Goal: Transaction & Acquisition: Purchase product/service

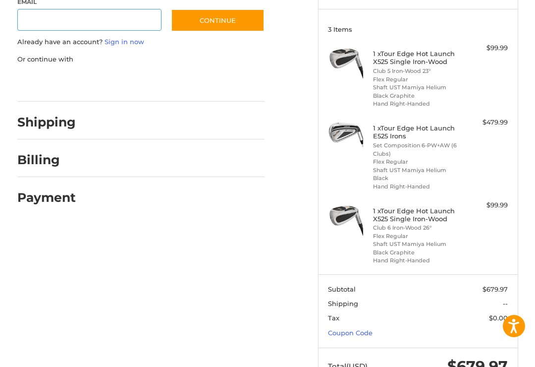
scroll to position [136, 0]
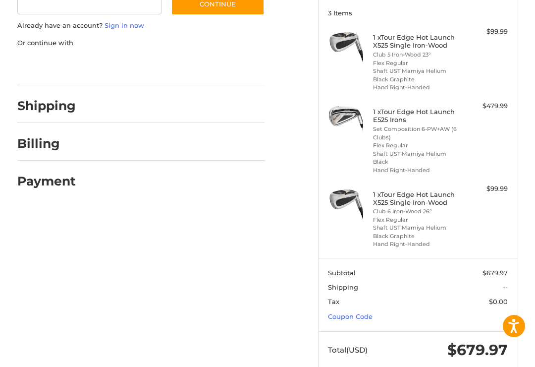
click at [359, 312] on link "Coupon Code" at bounding box center [350, 316] width 45 height 8
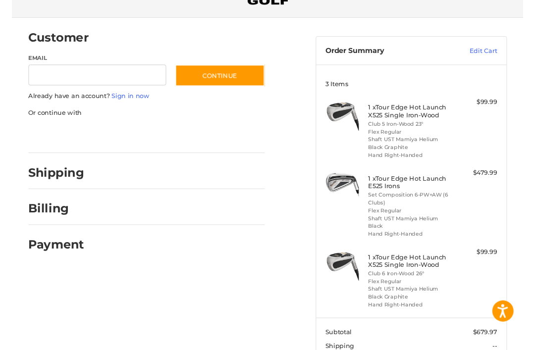
scroll to position [68, 0]
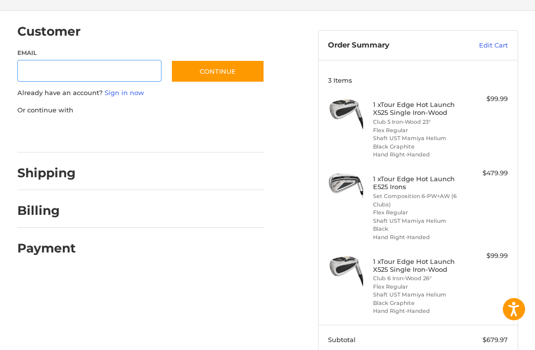
click at [37, 73] on input "Email" at bounding box center [89, 71] width 144 height 22
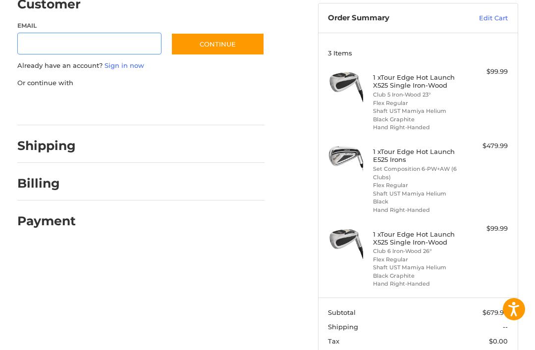
scroll to position [136, 0]
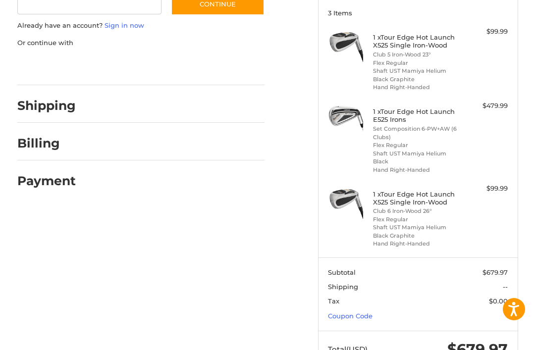
click at [336, 314] on link "Coupon Code" at bounding box center [350, 316] width 45 height 8
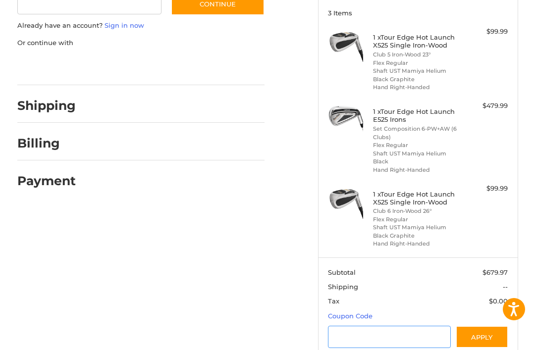
click at [342, 331] on input "Gift Certificate or Coupon Code" at bounding box center [389, 337] width 123 height 22
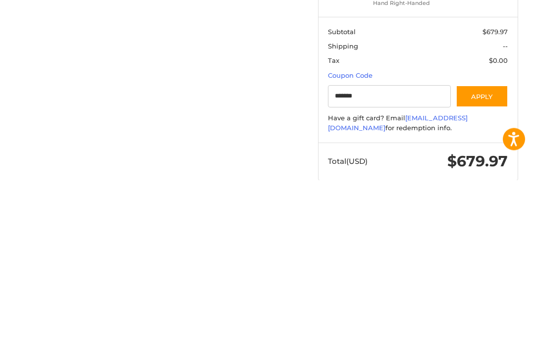
click at [483, 256] on button "Apply" at bounding box center [482, 267] width 53 height 22
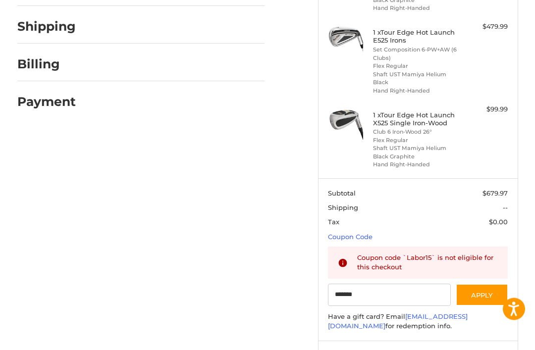
scroll to position [224, 0]
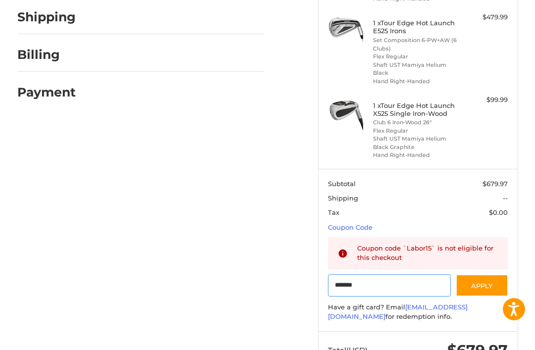
click at [366, 279] on input "*******" at bounding box center [389, 286] width 123 height 22
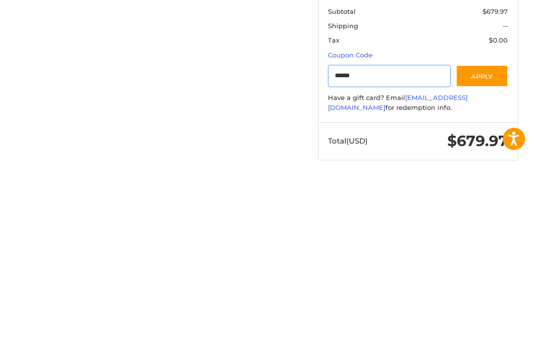
scroll to position [220, 0]
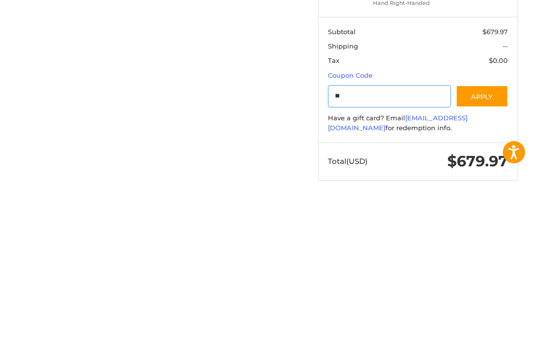
type input "*"
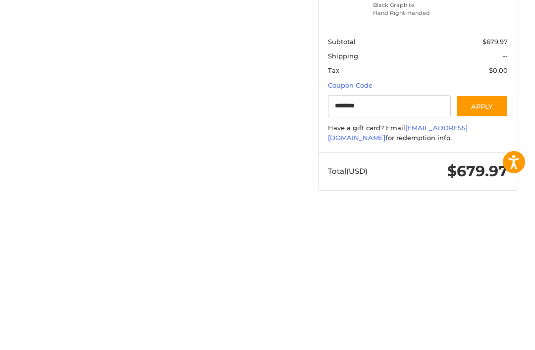
click at [480, 242] on button "Apply" at bounding box center [482, 253] width 53 height 22
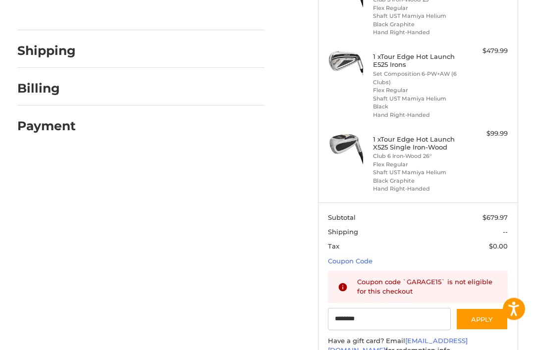
scroll to position [224, 0]
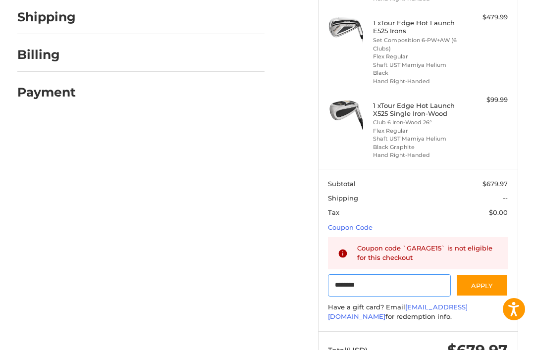
click at [380, 276] on input "********" at bounding box center [389, 286] width 123 height 22
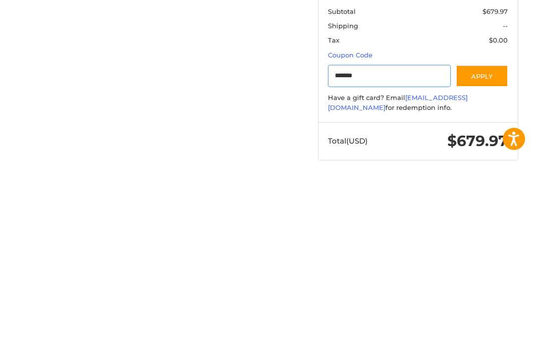
scroll to position [220, 0]
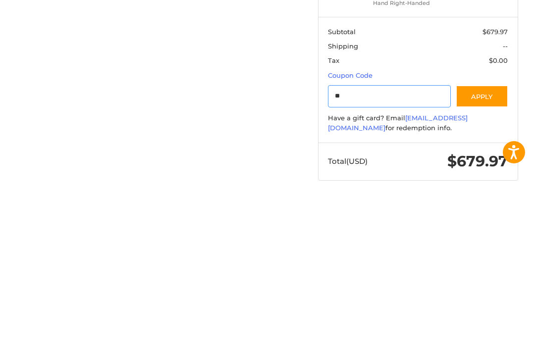
type input "*"
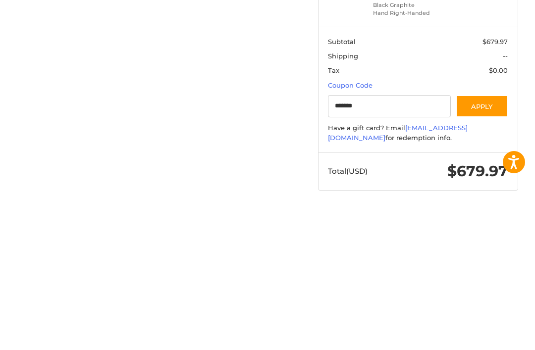
click at [485, 242] on button "Apply" at bounding box center [482, 253] width 53 height 22
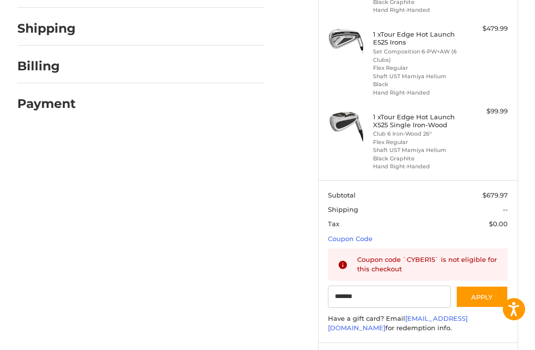
scroll to position [224, 0]
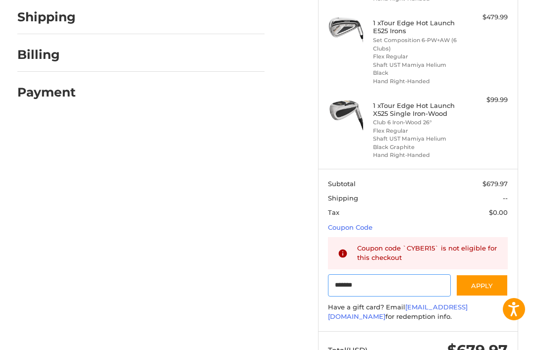
click at [368, 281] on input "*******" at bounding box center [389, 286] width 123 height 22
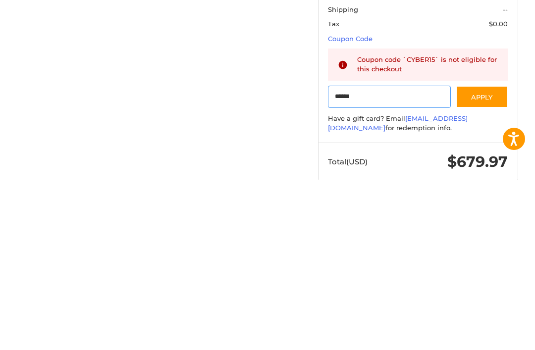
scroll to position [220, 0]
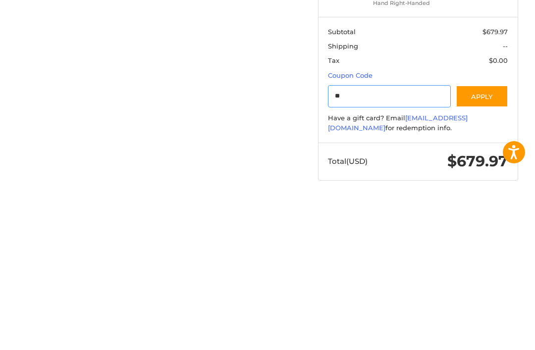
type input "*"
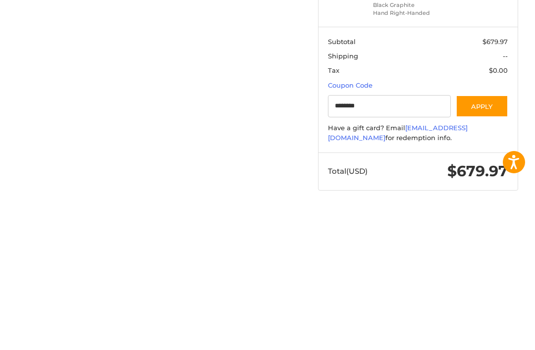
click at [484, 242] on button "Apply" at bounding box center [482, 253] width 53 height 22
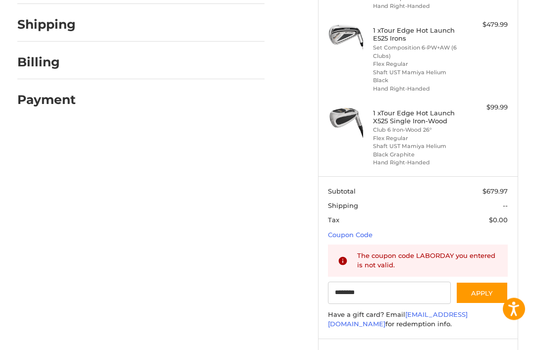
scroll to position [224, 0]
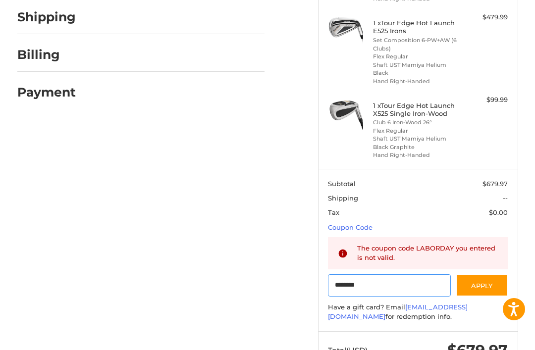
click at [381, 278] on input "********" at bounding box center [389, 286] width 123 height 22
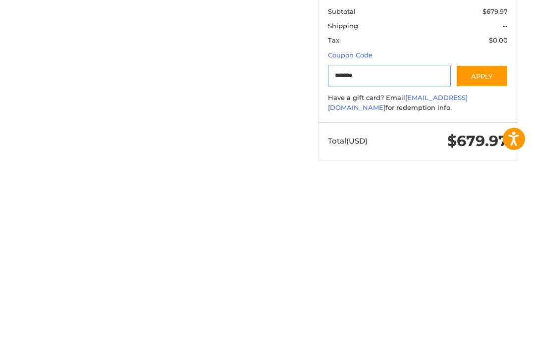
scroll to position [220, 0]
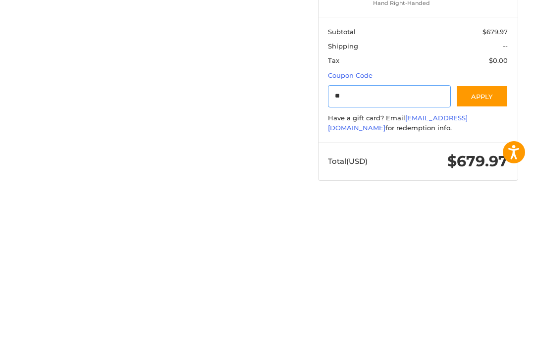
type input "*"
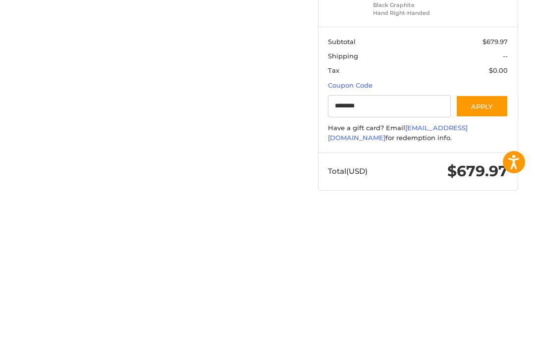
click at [477, 242] on button "Apply" at bounding box center [482, 253] width 53 height 22
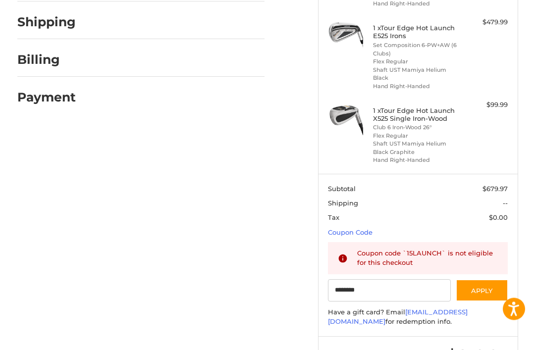
scroll to position [224, 0]
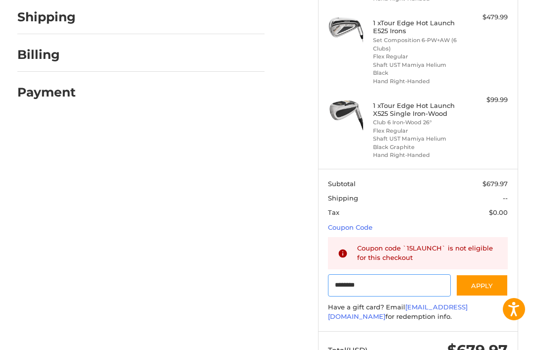
click at [381, 275] on input "********" at bounding box center [389, 286] width 123 height 22
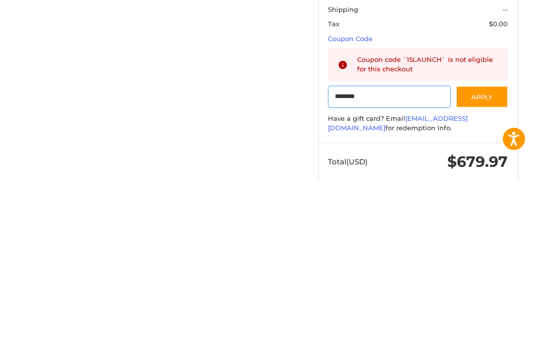
click at [384, 256] on input "********" at bounding box center [389, 267] width 123 height 22
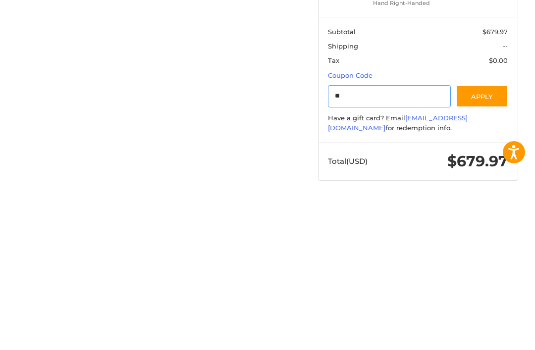
type input "*"
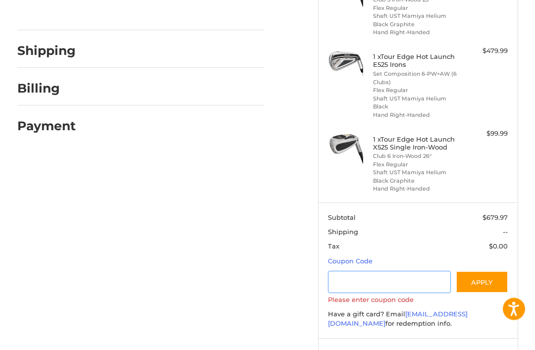
scroll to position [198, 0]
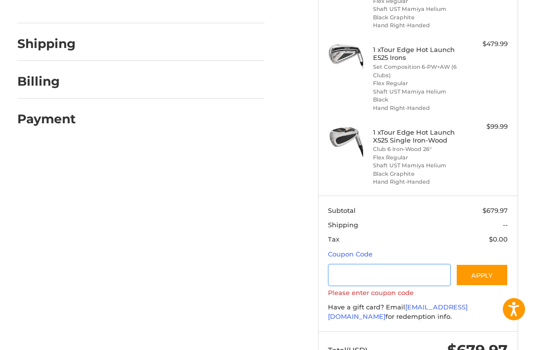
click at [349, 272] on input "Gift Certificate or Coupon Code" at bounding box center [389, 275] width 123 height 22
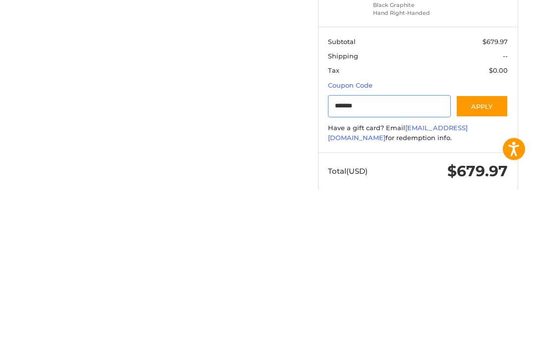
type input "*******"
click at [474, 256] on button "Apply" at bounding box center [482, 267] width 53 height 22
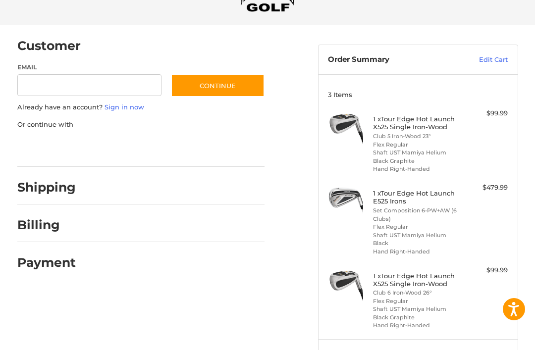
scroll to position [0, 0]
